Goal: Information Seeking & Learning: Check status

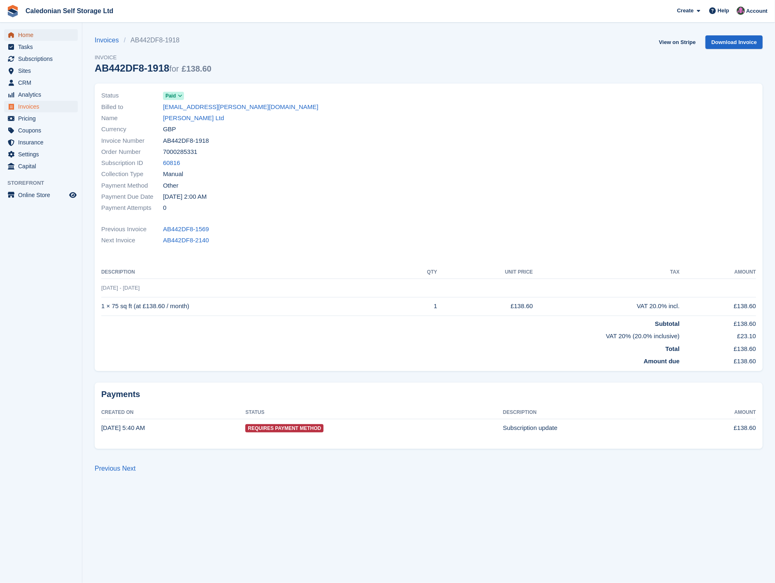
click at [31, 36] on span "Home" at bounding box center [42, 35] width 49 height 12
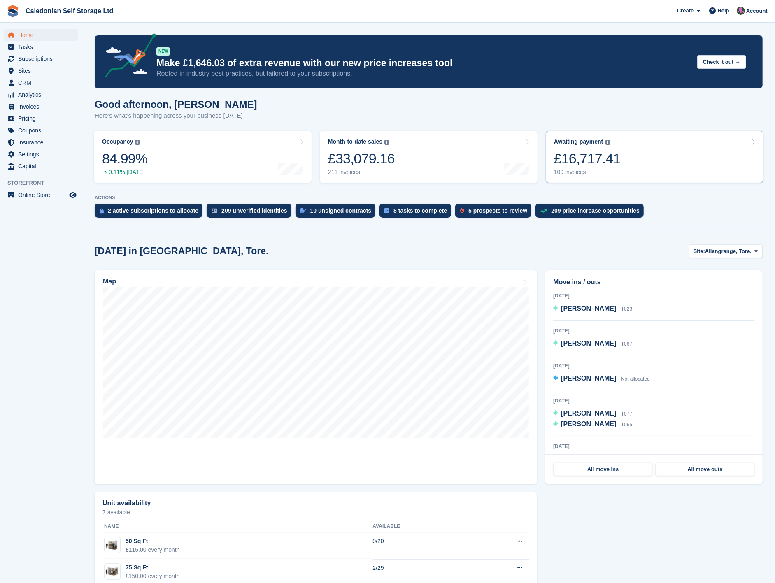
click at [572, 153] on div "£16,717.41" at bounding box center [587, 158] width 67 height 17
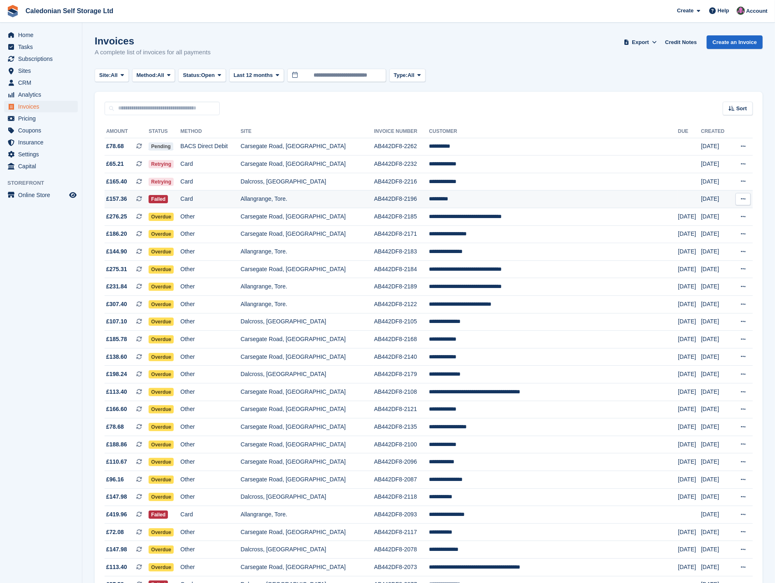
click at [168, 200] on span "Failed" at bounding box center [158, 199] width 19 height 8
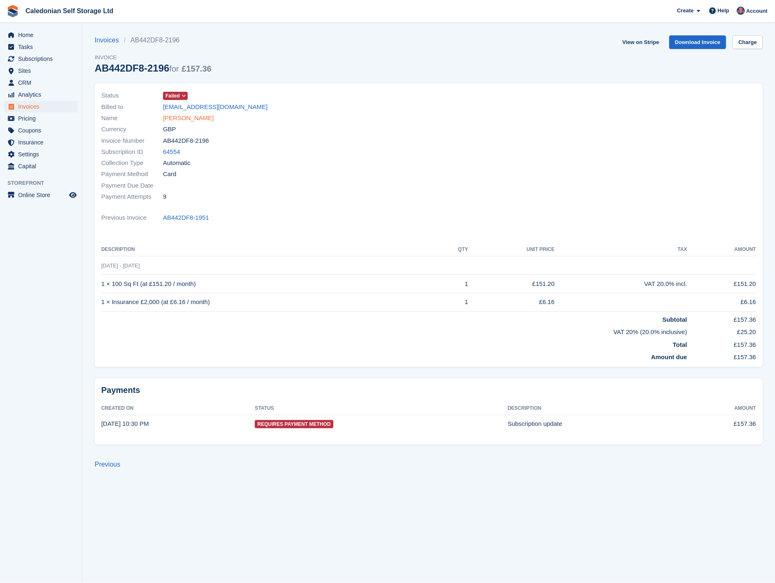
click at [184, 120] on link "James Mee" at bounding box center [188, 118] width 51 height 9
